Goal: Information Seeking & Learning: Learn about a topic

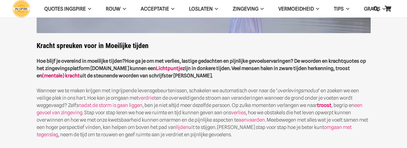
scroll to position [147, 0]
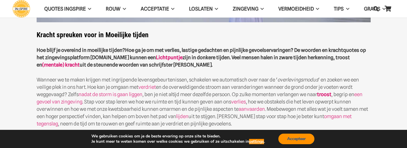
click at [302, 137] on button "Accepteer" at bounding box center [296, 139] width 36 height 11
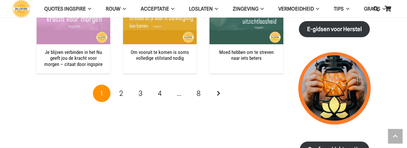
scroll to position [850, 0]
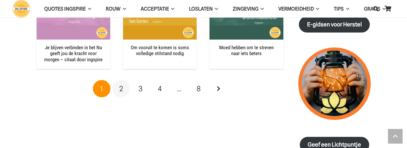
click at [121, 84] on span "2" at bounding box center [121, 88] width 4 height 8
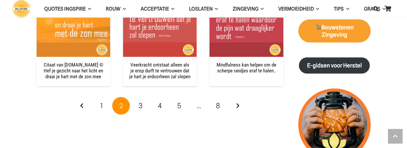
scroll to position [820, 0]
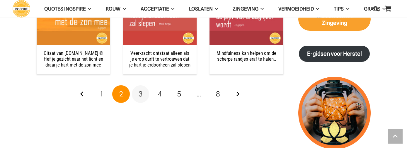
click at [142, 92] on span "3" at bounding box center [141, 94] width 4 height 8
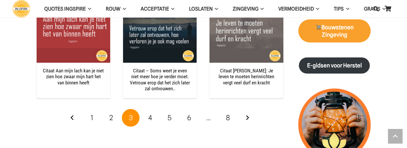
scroll to position [820, 0]
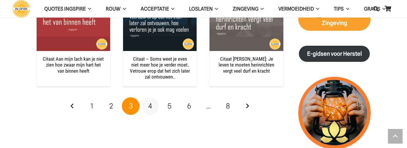
click at [149, 108] on span "4" at bounding box center [150, 106] width 4 height 8
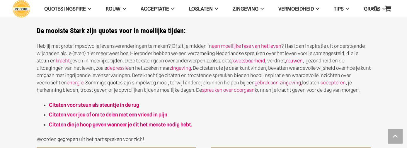
scroll to position [264, 0]
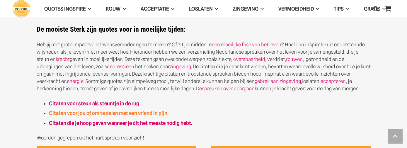
click at [139, 113] on strong "Citaten voor jou of om te delen met een vriend in pijn" at bounding box center [108, 113] width 118 height 6
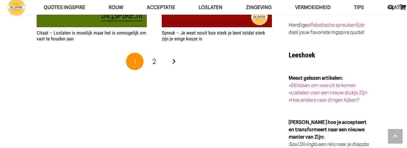
scroll to position [1084, 0]
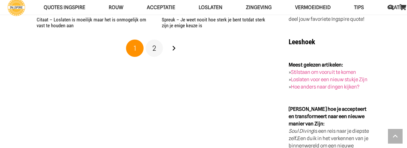
click at [155, 48] on span "2" at bounding box center [154, 48] width 4 height 8
